Goal: Find specific page/section: Find specific page/section

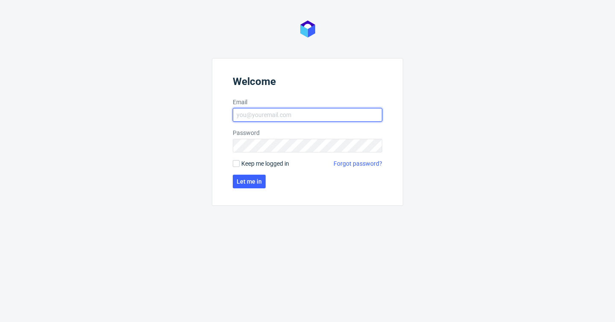
click at [295, 118] on input "Email" at bounding box center [308, 115] width 150 height 14
type input "maciej.jankowski@packhelp.com"
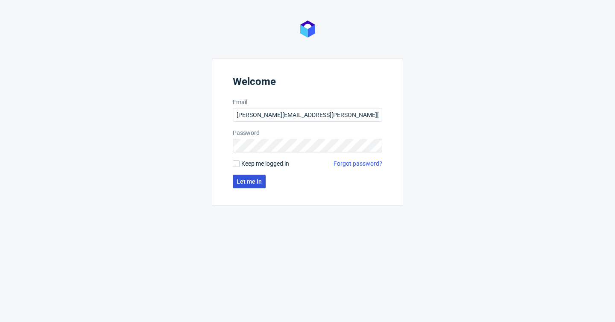
click at [262, 181] on button "Let me in" at bounding box center [249, 182] width 33 height 14
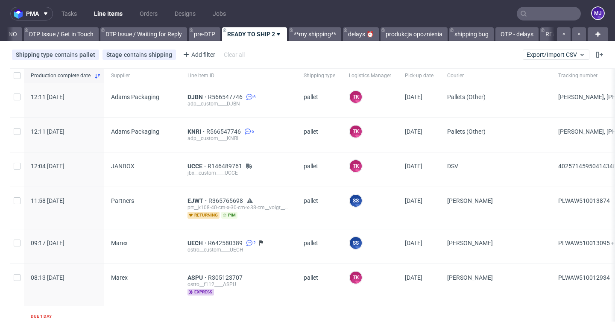
scroll to position [0, 1250]
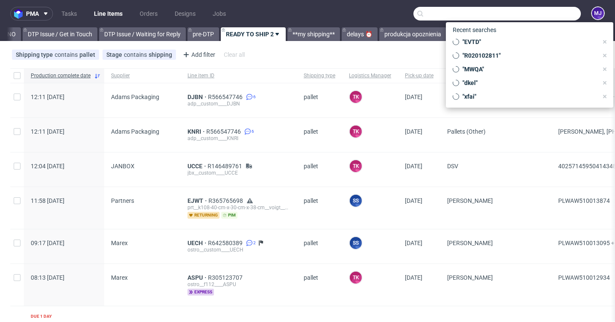
click at [533, 15] on input "text" at bounding box center [498, 14] width 168 height 14
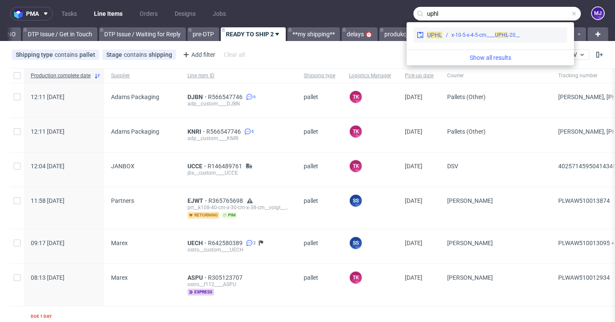
type input "uphl"
click at [492, 35] on div "__20-x-10-5-x-4-5-cm____ UPHL" at bounding box center [486, 35] width 68 height 8
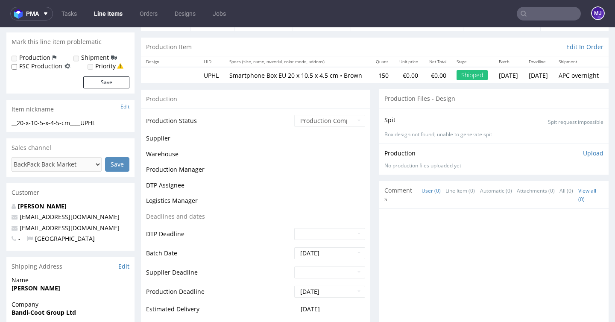
scroll to position [175, 0]
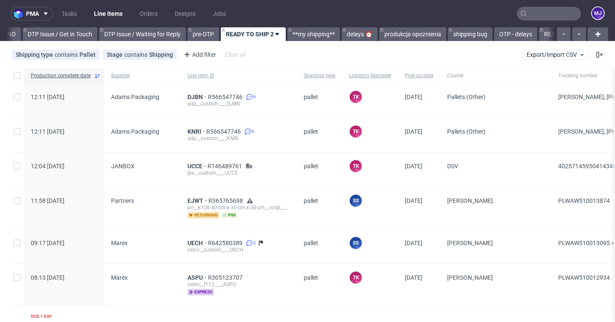
scroll to position [0, 1250]
click at [233, 100] on span "R566547746" at bounding box center [226, 97] width 36 height 7
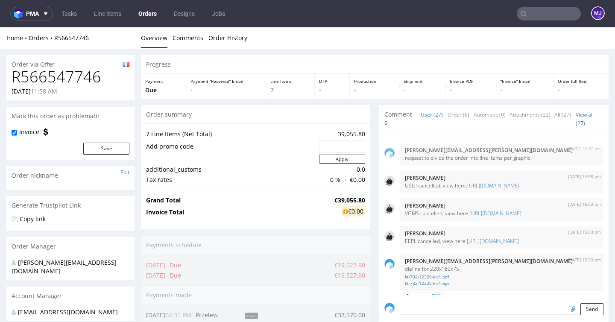
scroll to position [1074, 0]
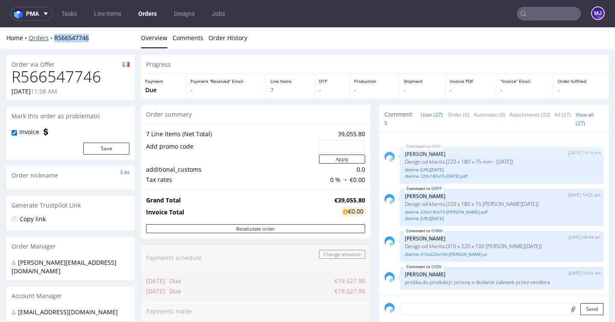
drag, startPoint x: 95, startPoint y: 35, endPoint x: 52, endPoint y: 35, distance: 43.2
click at [52, 35] on div "Home Orders R566547746" at bounding box center [70, 38] width 128 height 9
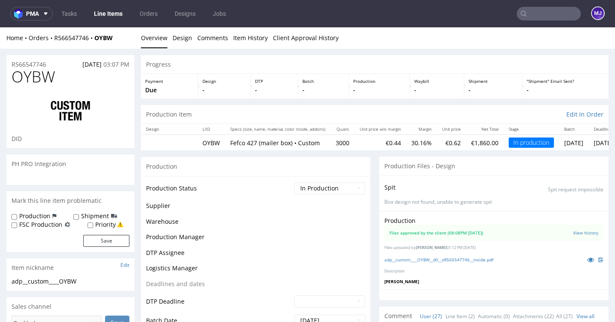
scroll to position [1074, 0]
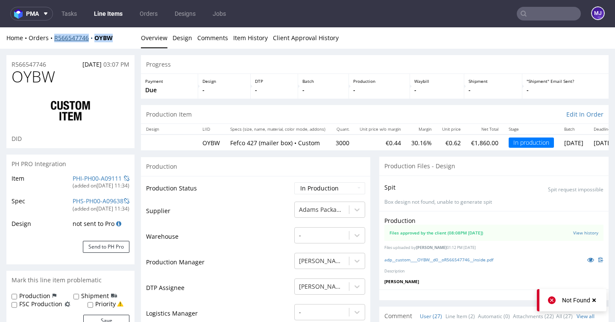
drag, startPoint x: 118, startPoint y: 38, endPoint x: 55, endPoint y: 38, distance: 63.2
click at [55, 38] on div "Home Orders R566547746 OYBW" at bounding box center [70, 38] width 128 height 9
copy div "R566547746 OYBW"
